Goal: Check status

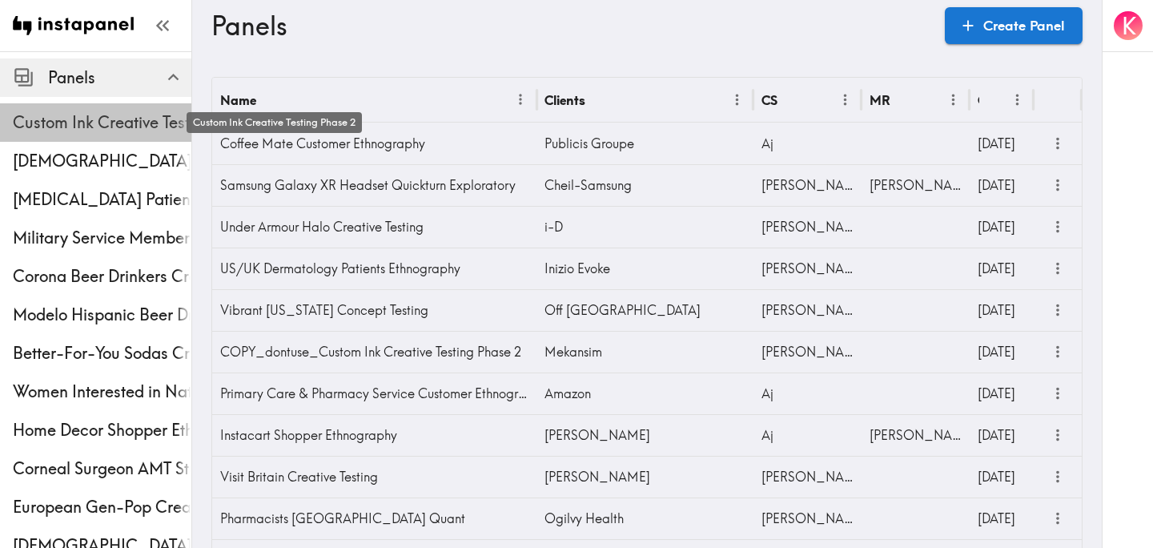
click at [109, 126] on span "Custom Ink Creative Testing Phase 2" at bounding box center [102, 122] width 179 height 22
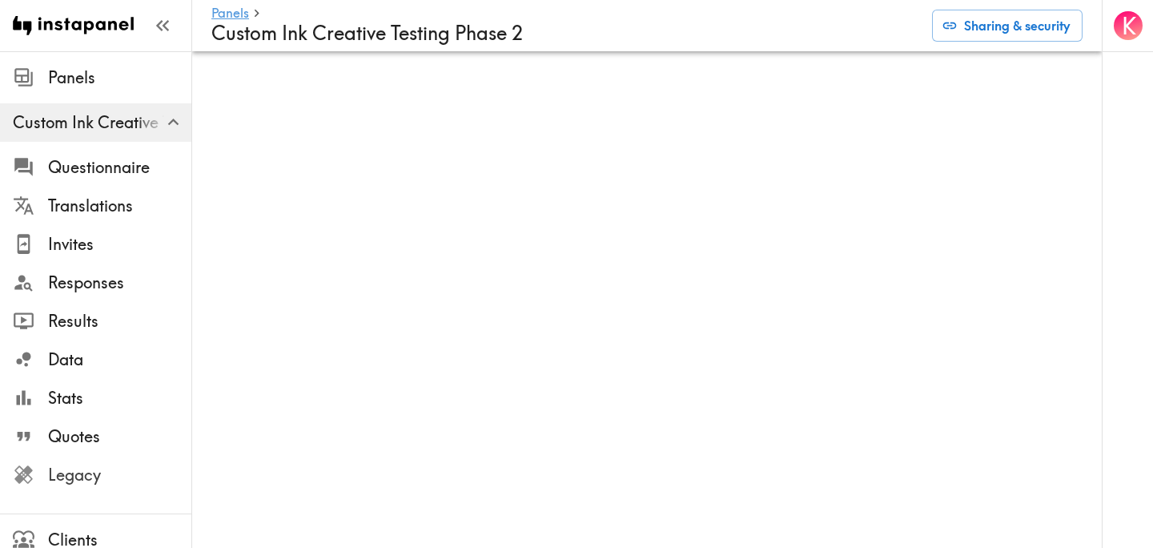
click at [78, 472] on span "Legacy" at bounding box center [119, 475] width 143 height 22
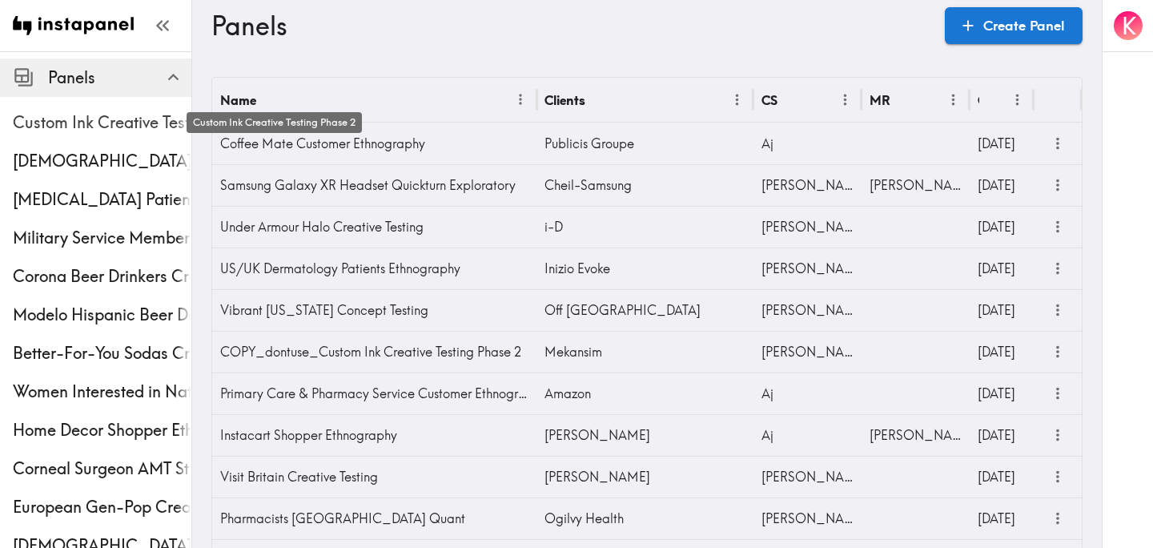
click at [126, 131] on span "Custom Ink Creative Testing Phase 2" at bounding box center [102, 122] width 179 height 22
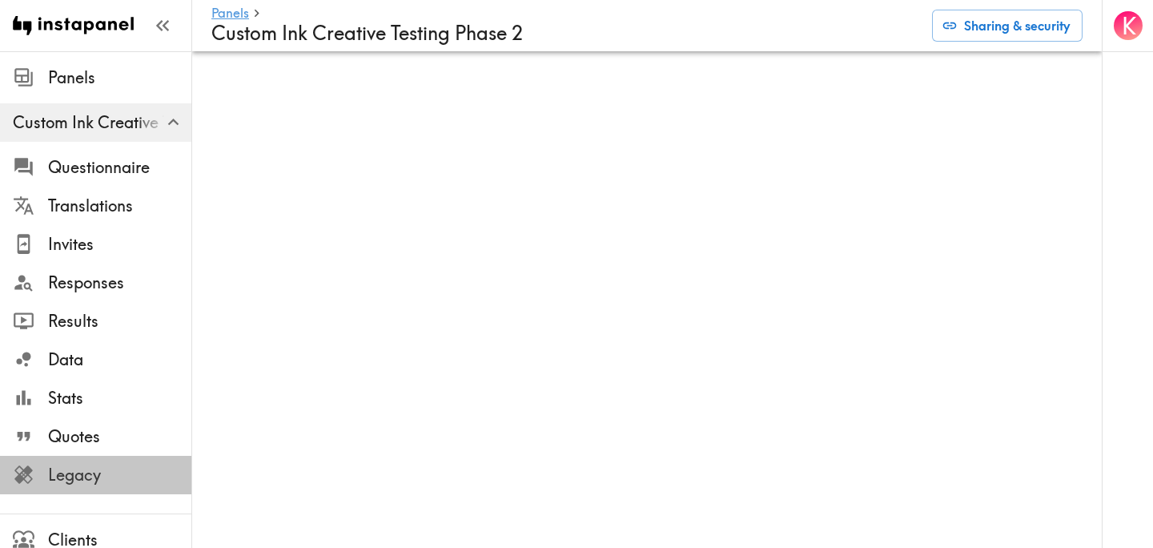
click at [89, 473] on span "Legacy" at bounding box center [119, 475] width 143 height 22
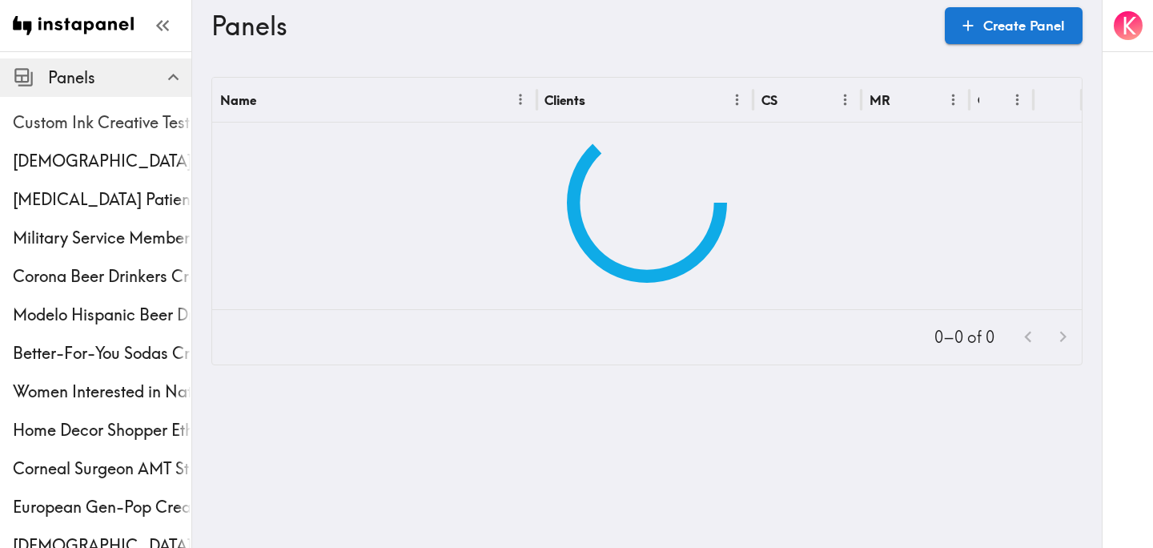
click at [105, 116] on span "Custom Ink Creative Testing Phase 2" at bounding box center [102, 122] width 179 height 22
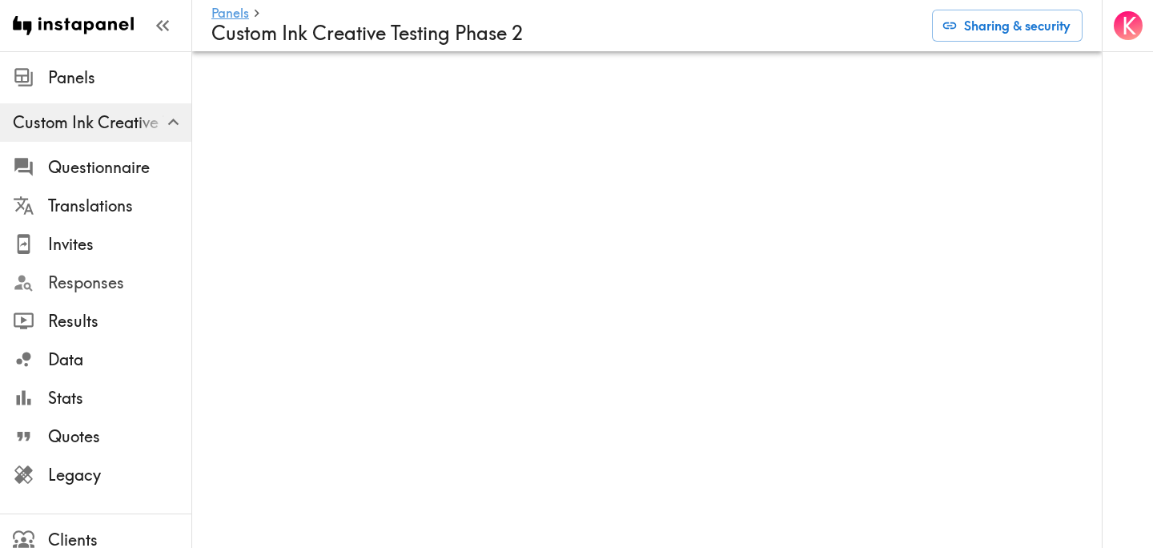
click at [104, 279] on span "Responses" at bounding box center [119, 282] width 143 height 22
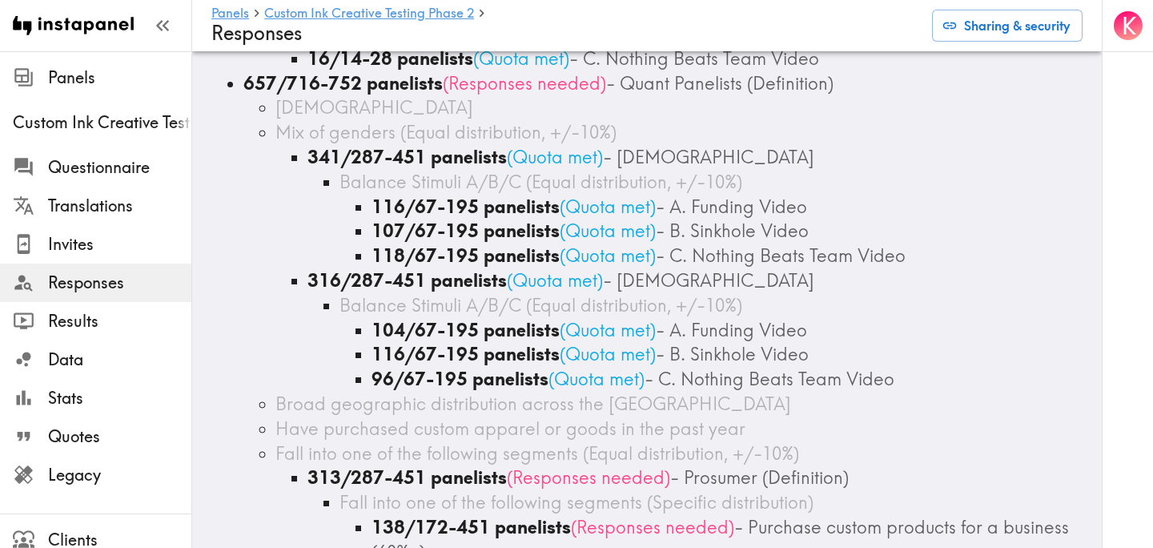
scroll to position [1963, 0]
